Goal: Information Seeking & Learning: Learn about a topic

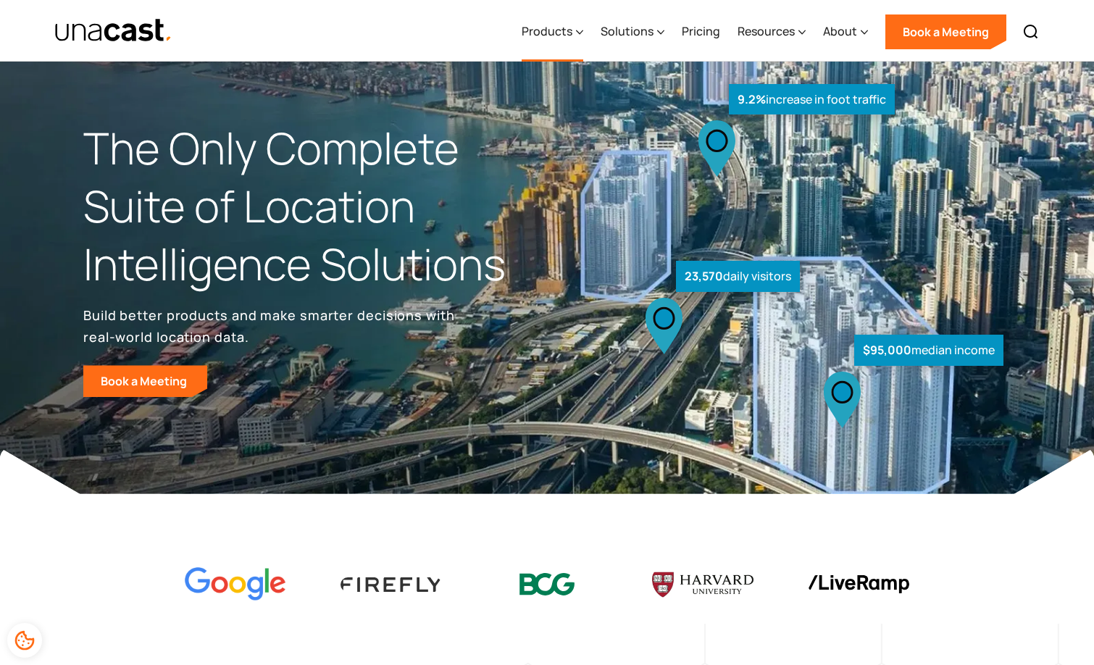
click at [557, 26] on div "Products" at bounding box center [547, 30] width 51 height 17
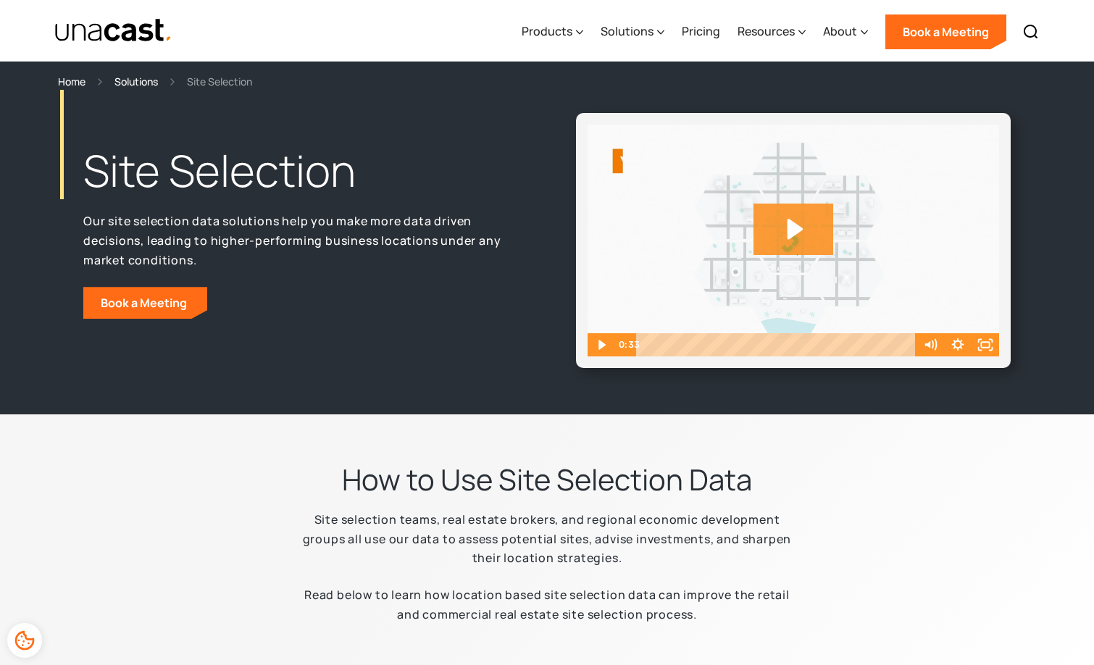
click at [786, 225] on icon "Play Video: Unacast - Our Datasets (Featured on the Site Selection Page)" at bounding box center [793, 229] width 80 height 51
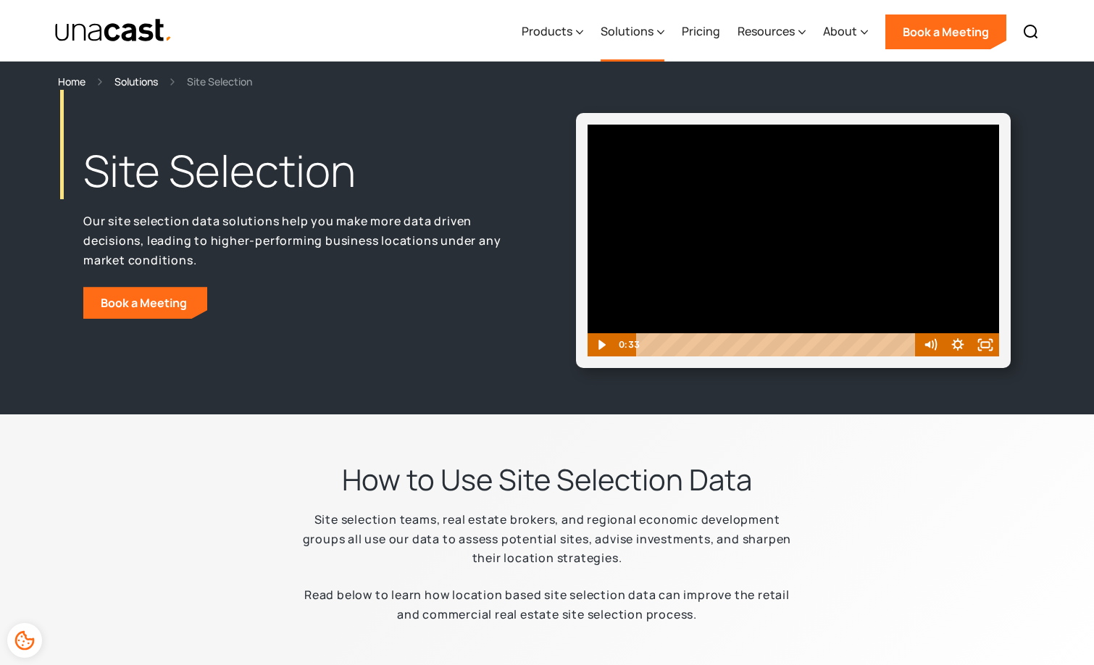
click at [663, 25] on icon at bounding box center [660, 32] width 7 height 15
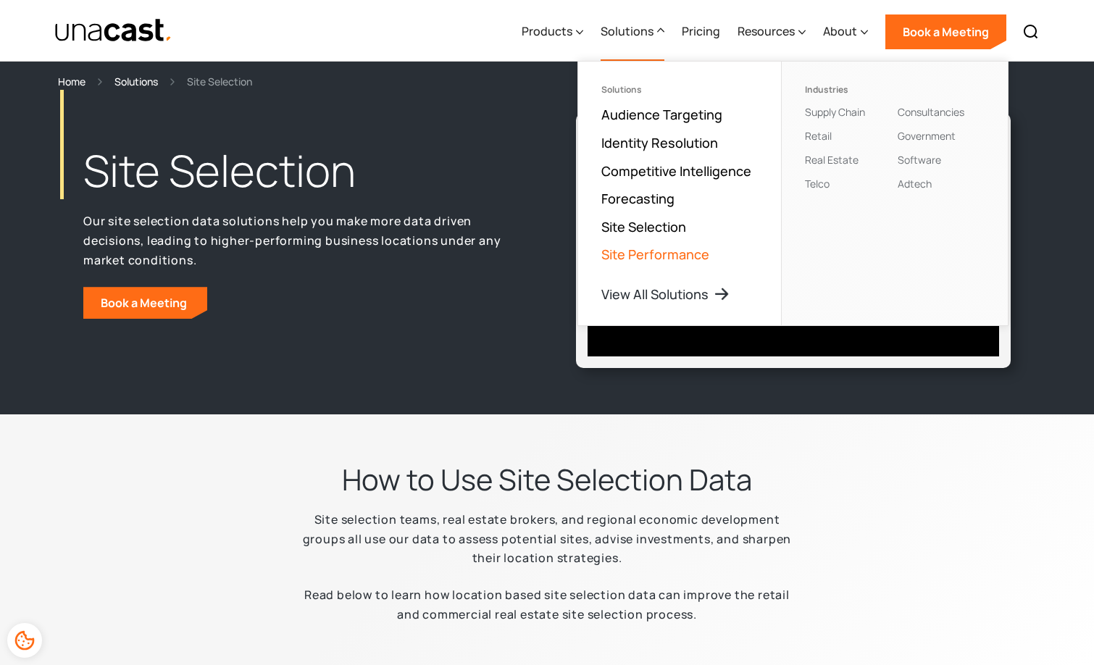
click at [690, 251] on link "Site Performance" at bounding box center [655, 254] width 108 height 17
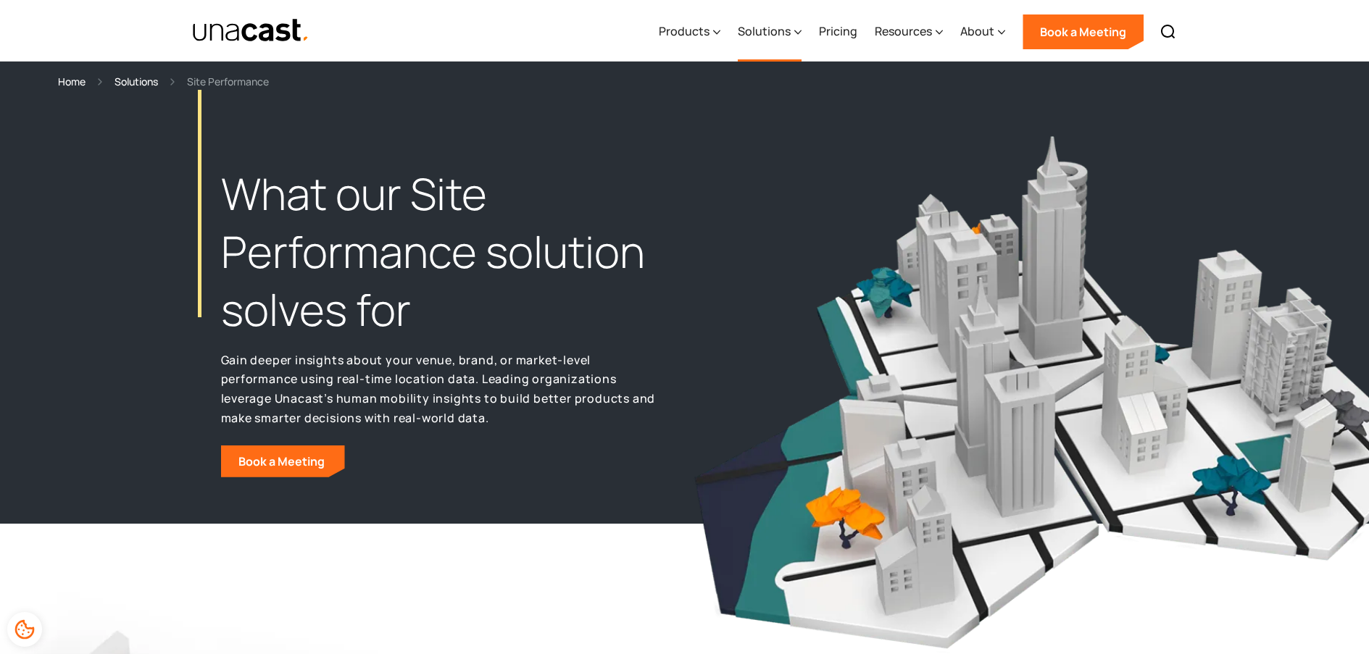
click at [800, 30] on icon at bounding box center [797, 32] width 7 height 15
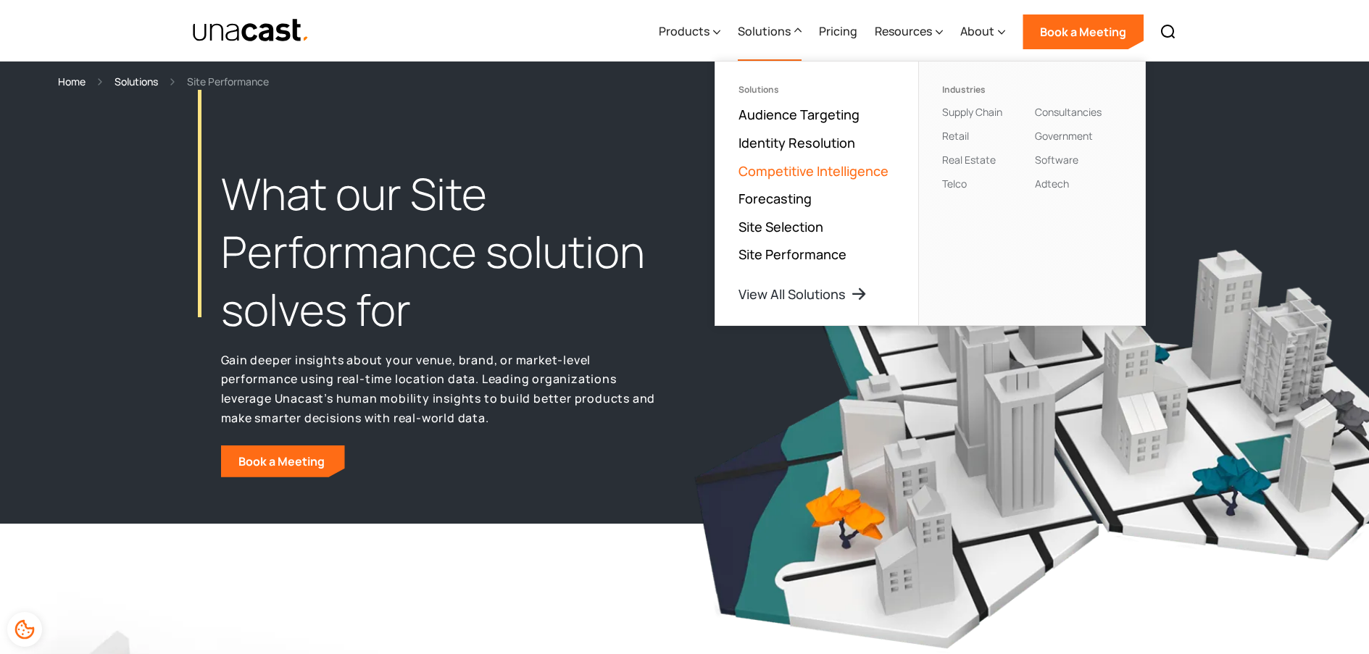
click at [802, 168] on link "Competitive Intelligence" at bounding box center [813, 170] width 150 height 17
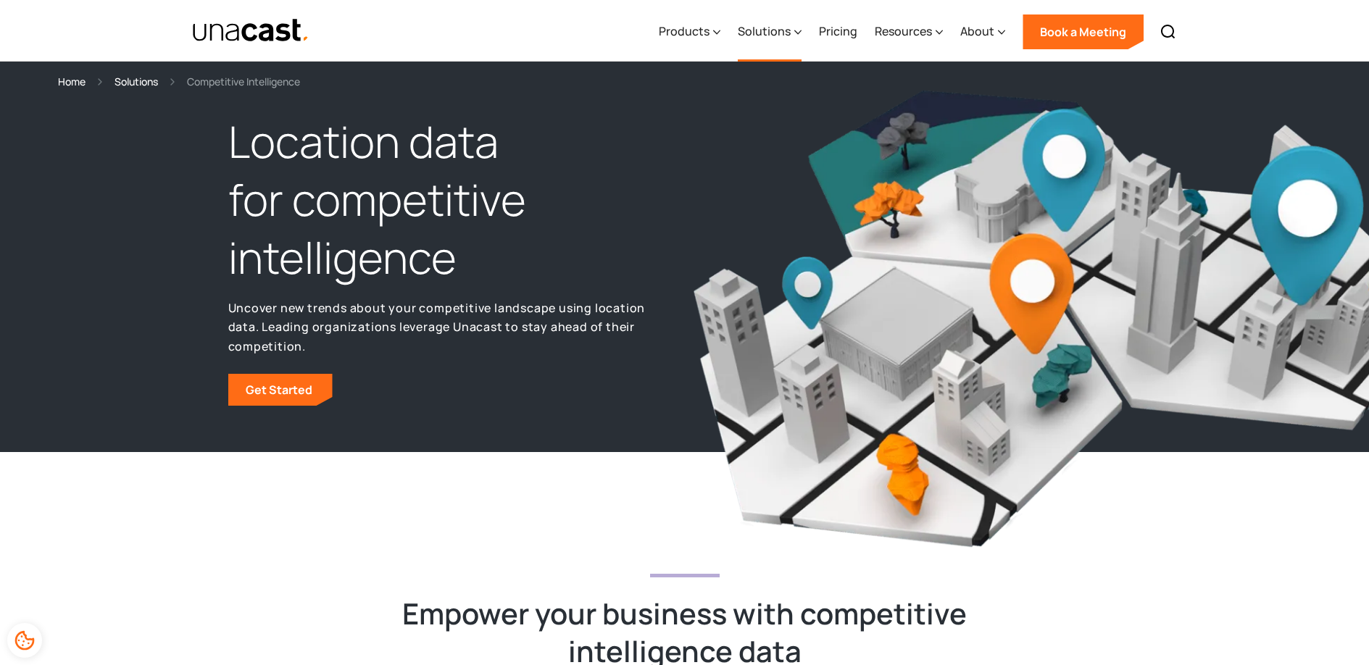
click at [756, 30] on div "Solutions" at bounding box center [764, 30] width 53 height 17
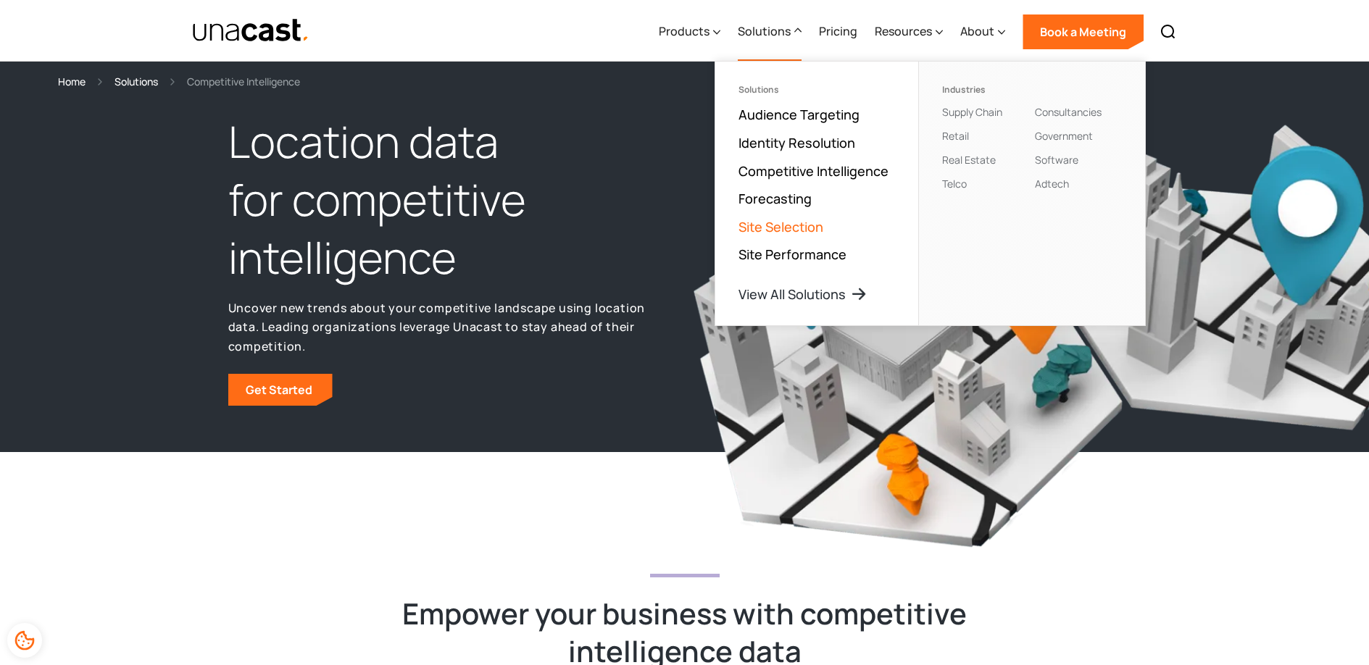
click at [793, 221] on link "Site Selection" at bounding box center [780, 226] width 85 height 17
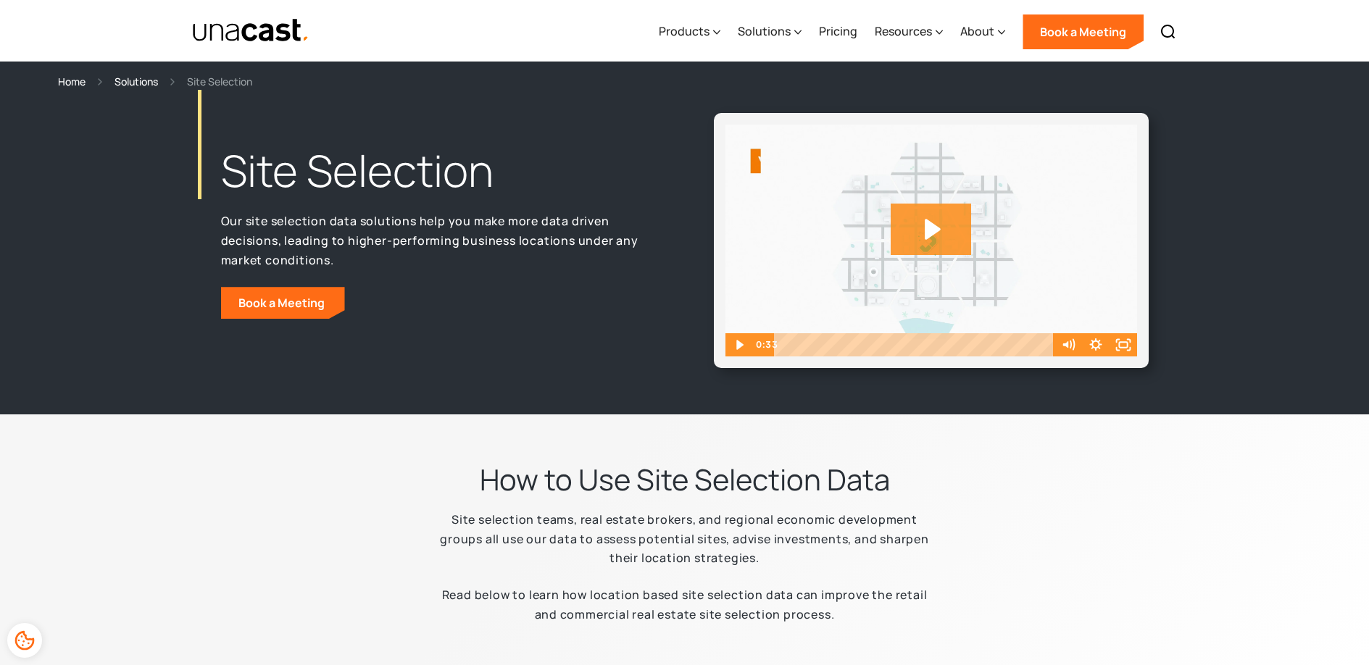
click at [940, 237] on icon "Play Video: Unacast - Our Datasets (Featured on the Site Selection Page)" at bounding box center [930, 229] width 80 height 51
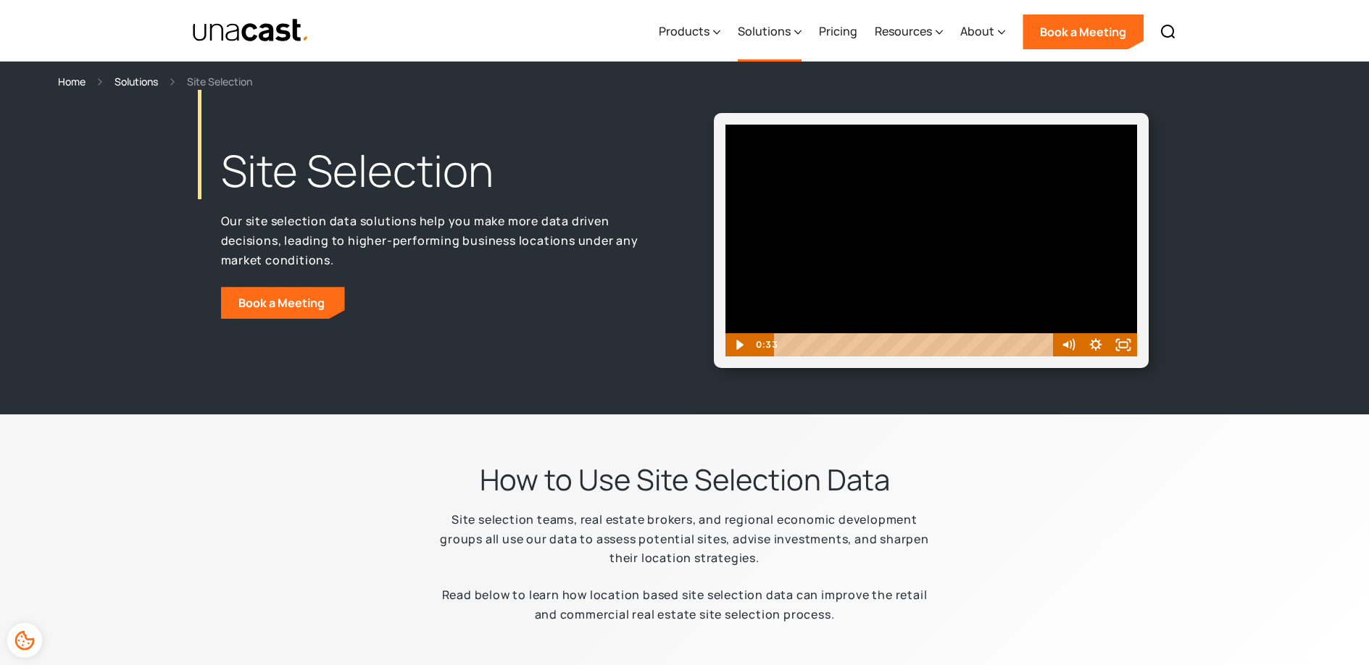
click at [801, 32] on icon at bounding box center [798, 32] width 7 height 4
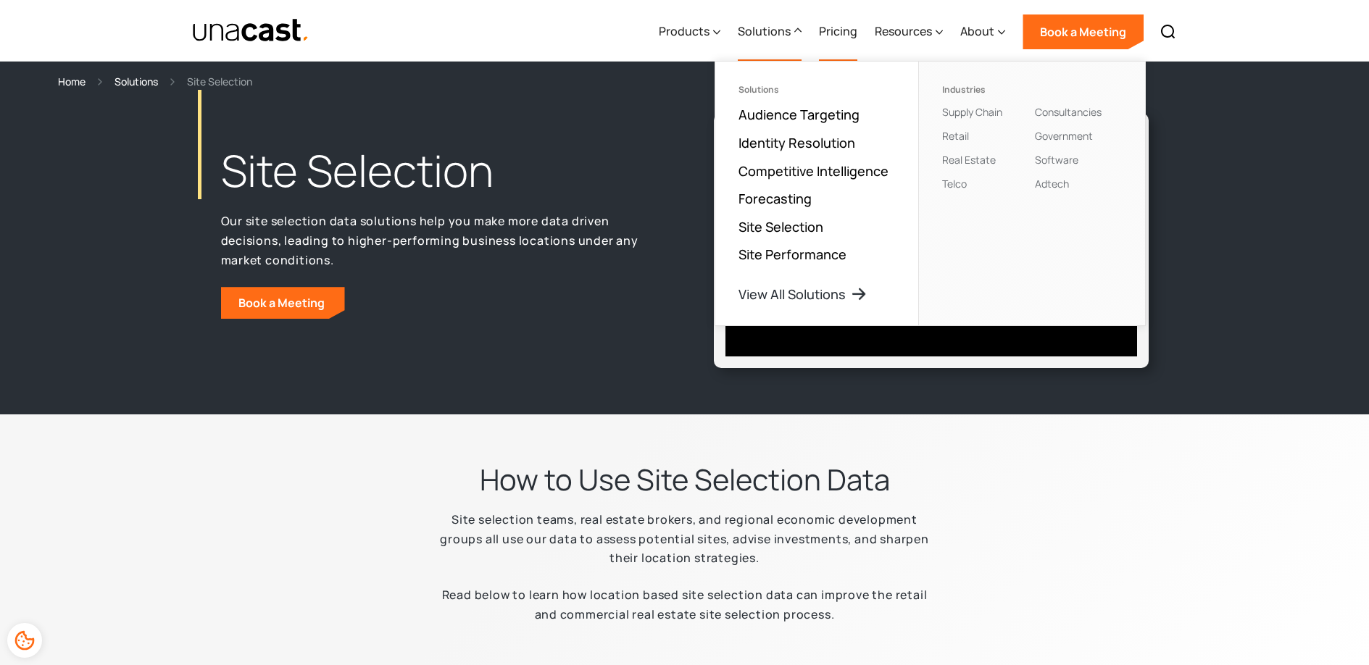
click at [830, 28] on link "Pricing" at bounding box center [838, 31] width 38 height 59
